Goal: Information Seeking & Learning: Understand process/instructions

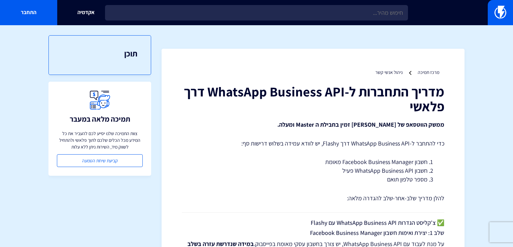
drag, startPoint x: 248, startPoint y: 81, endPoint x: 226, endPoint y: 5, distance: 79.2
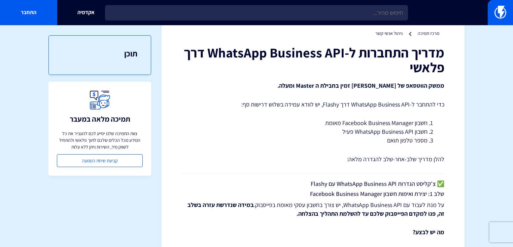
drag, startPoint x: 213, startPoint y: 51, endPoint x: 212, endPoint y: 69, distance: 17.8
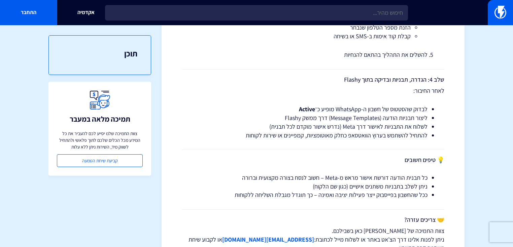
scroll to position [1148, 0]
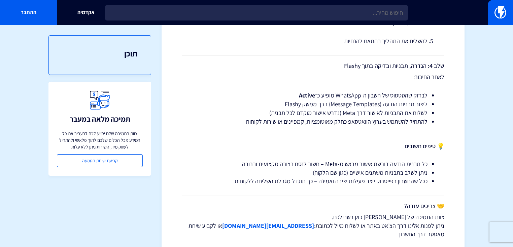
click at [351, 160] on li "כל תבנית הודעה דורשת אישור מראש מ-Meta – חשוב לנסח בצורה מקצועית וברורה" at bounding box center [312, 164] width 229 height 9
click at [349, 160] on li "כל תבנית הודעה דורשת אישור מראש מ-Meta – חשוב לנסח בצורה מקצועית וברורה" at bounding box center [312, 164] width 229 height 9
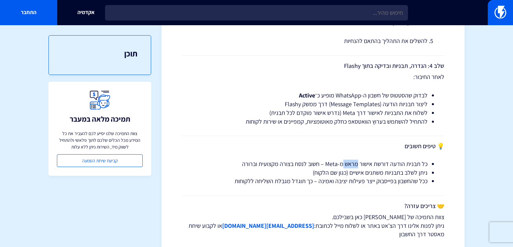
click at [349, 160] on li "כל תבנית הודעה דורשת אישור מראש מ-Meta – חשוב לנסח בצורה מקצועית וברורה" at bounding box center [312, 164] width 229 height 9
drag, startPoint x: 349, startPoint y: 149, endPoint x: 346, endPoint y: 164, distance: 15.4
click at [346, 177] on li "ככל שהחשבון בפייסבוק ייצר פעילות יציבה ואמינה – כך תוגדל מגבלת השליחה ללקוחות" at bounding box center [312, 181] width 229 height 9
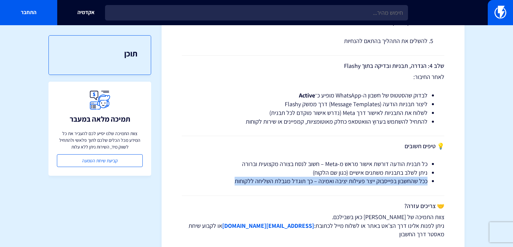
click at [346, 177] on li "ככל שהחשבון בפייסבוק ייצר פעילות יציבה ואמינה – כך תוגדל מגבלת השליחה ללקוחות" at bounding box center [312, 181] width 229 height 9
click at [345, 177] on li "ככל שהחשבון בפייסבוק ייצר פעילות יציבה ואמינה – כך תוגדל מגבלת השליחה ללקוחות" at bounding box center [312, 181] width 229 height 9
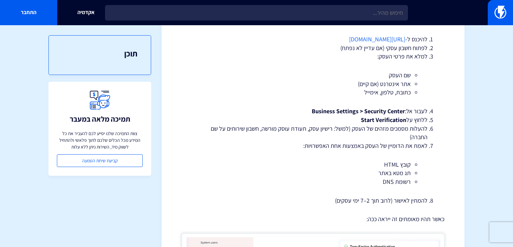
scroll to position [0, 0]
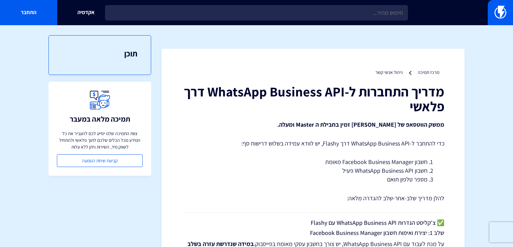
drag, startPoint x: 307, startPoint y: 224, endPoint x: 303, endPoint y: 121, distance: 103.3
